Goal: Transaction & Acquisition: Purchase product/service

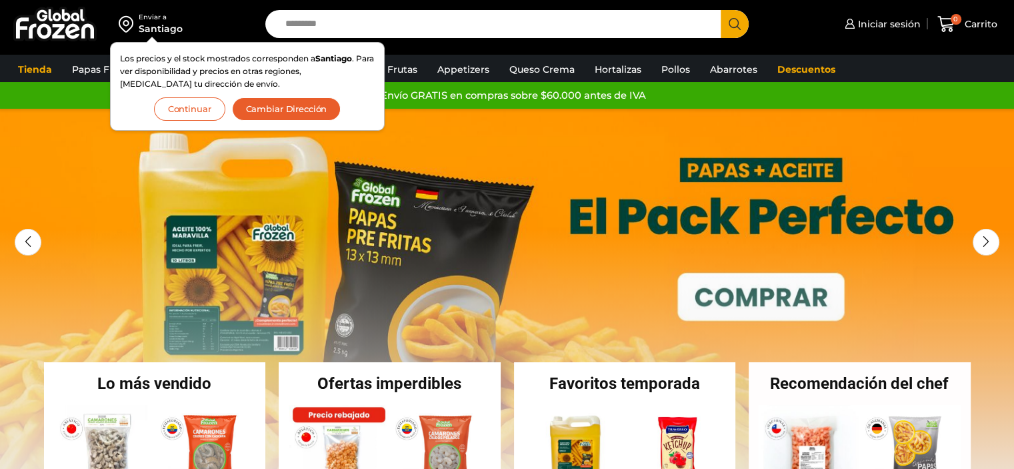
click at [183, 106] on button "Continuar" at bounding box center [189, 108] width 71 height 23
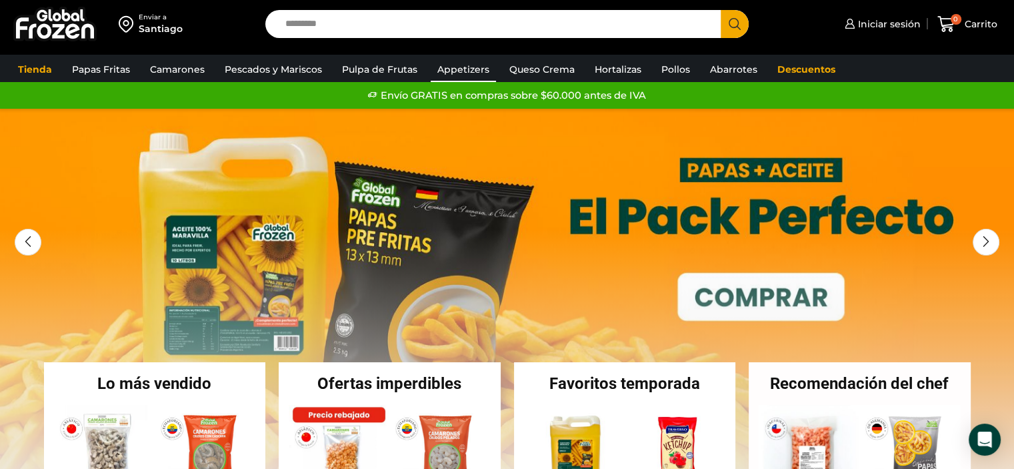
click at [467, 69] on link "Appetizers" at bounding box center [463, 69] width 65 height 25
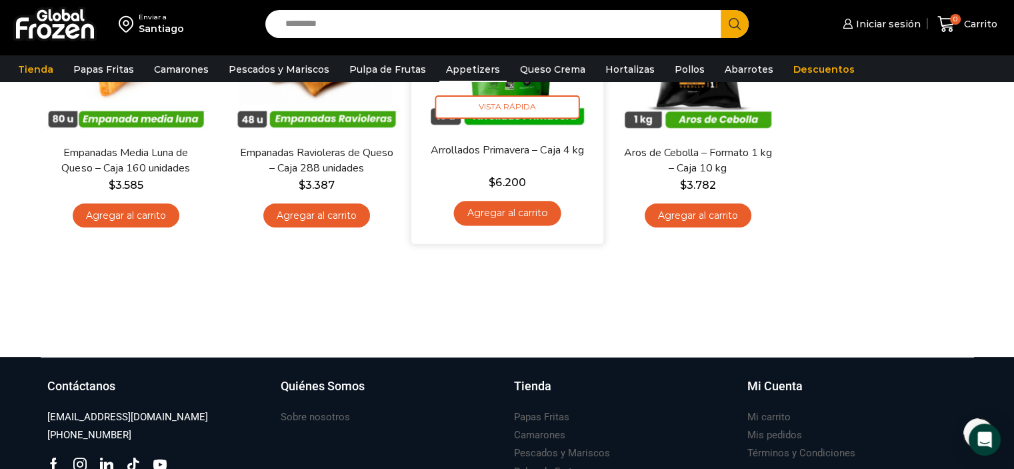
scroll to position [9, 0]
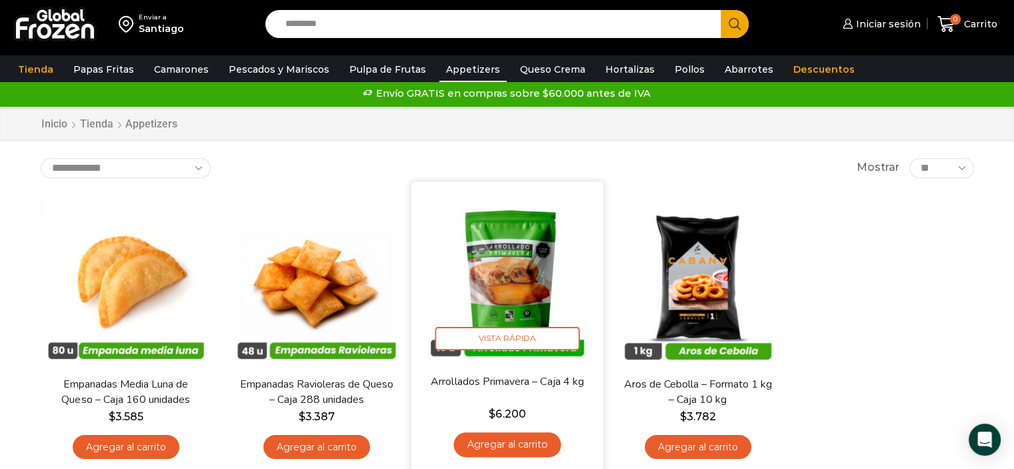
click at [538, 239] on img at bounding box center [507, 277] width 172 height 172
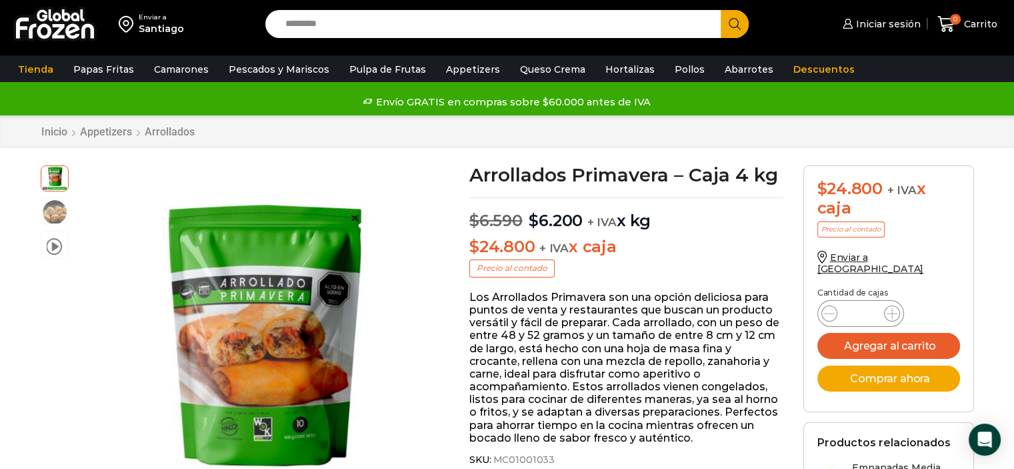
scroll to position [67, 0]
